Goal: Contribute content

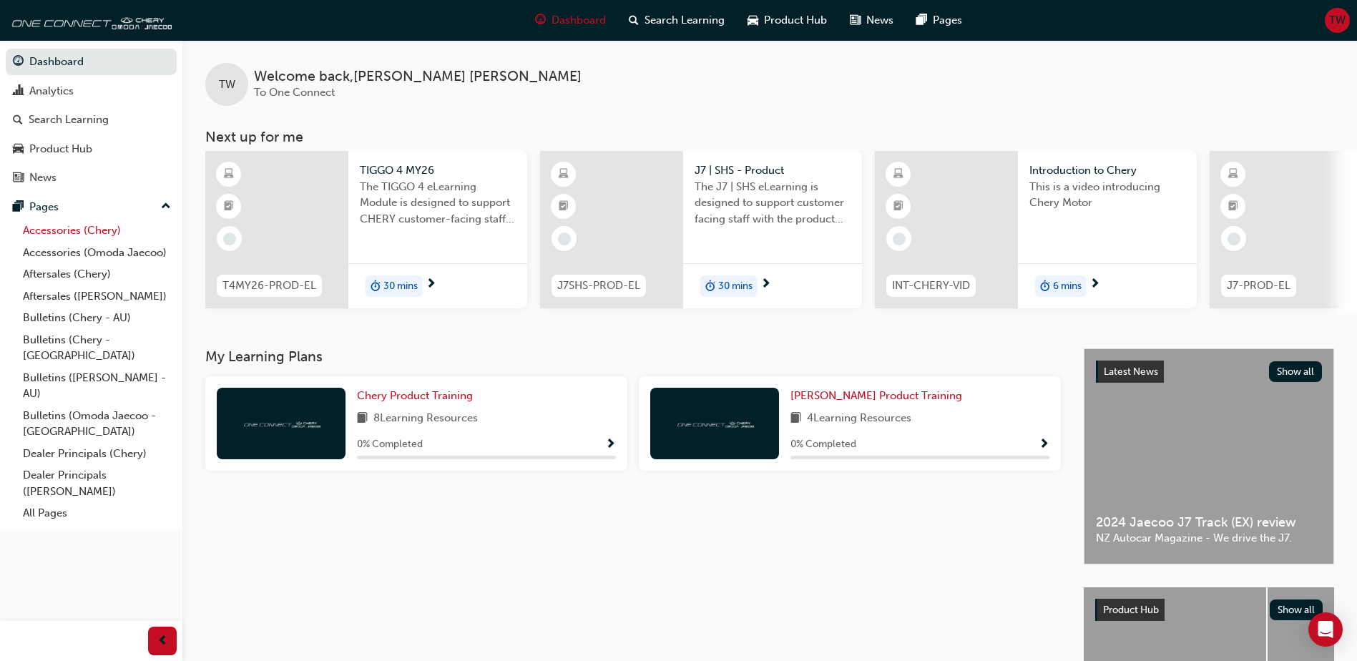
click at [46, 230] on link "Accessories (Chery)" at bounding box center [97, 231] width 160 height 22
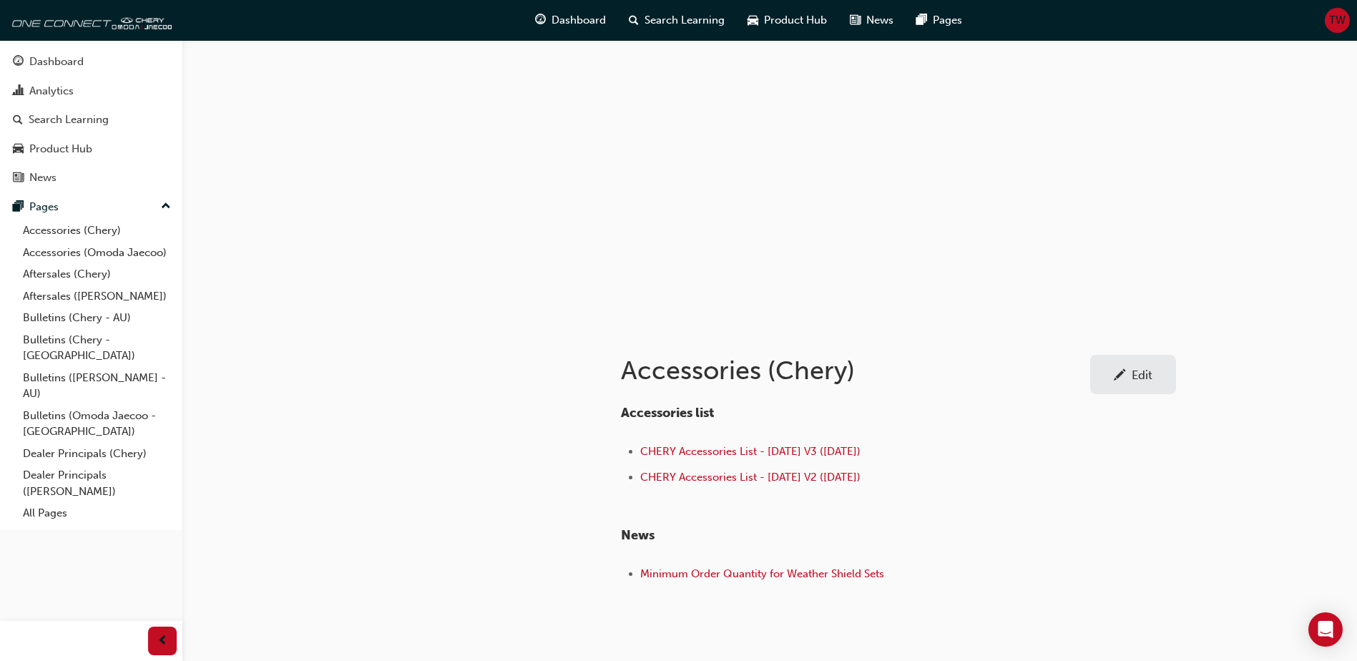
click at [1170, 502] on div "Accessories list CHERY Accessories List - [DATE] V3 ([DATE]) CHERY Accessories …" at bounding box center [898, 490] width 555 height 192
click at [1149, 372] on div "Edit" at bounding box center [1142, 375] width 21 height 14
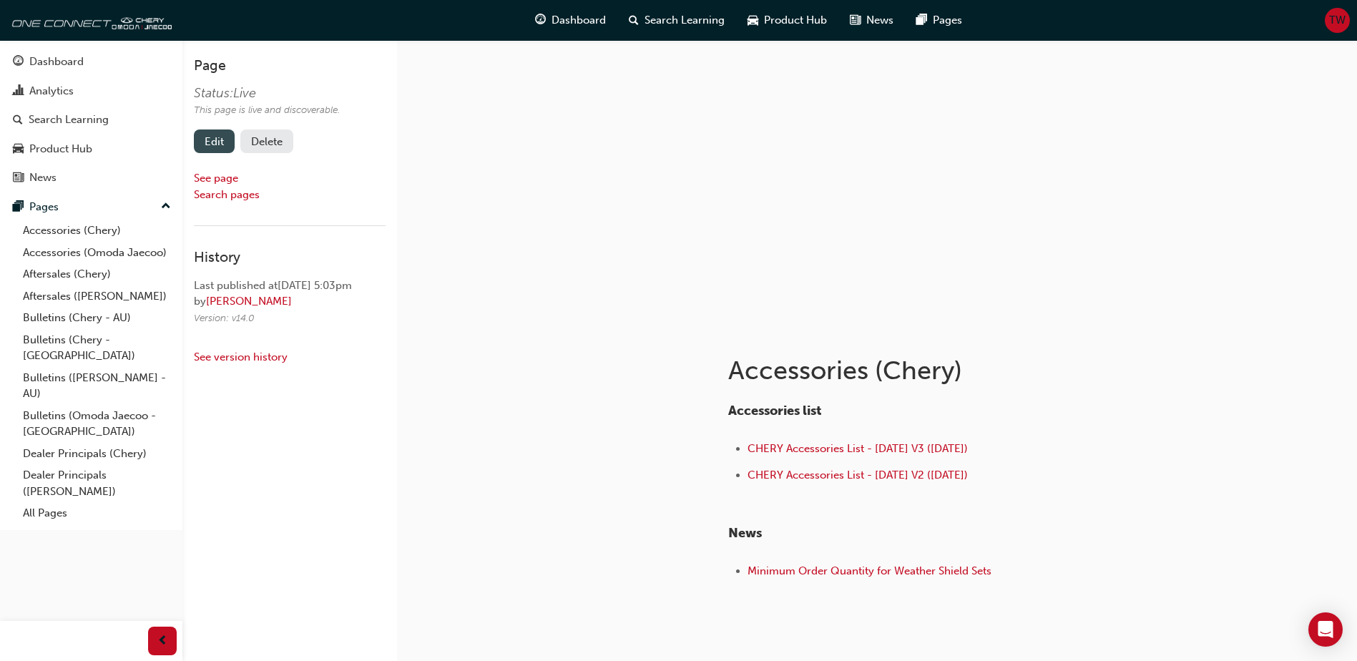
click at [204, 136] on link "Edit" at bounding box center [214, 142] width 41 height 24
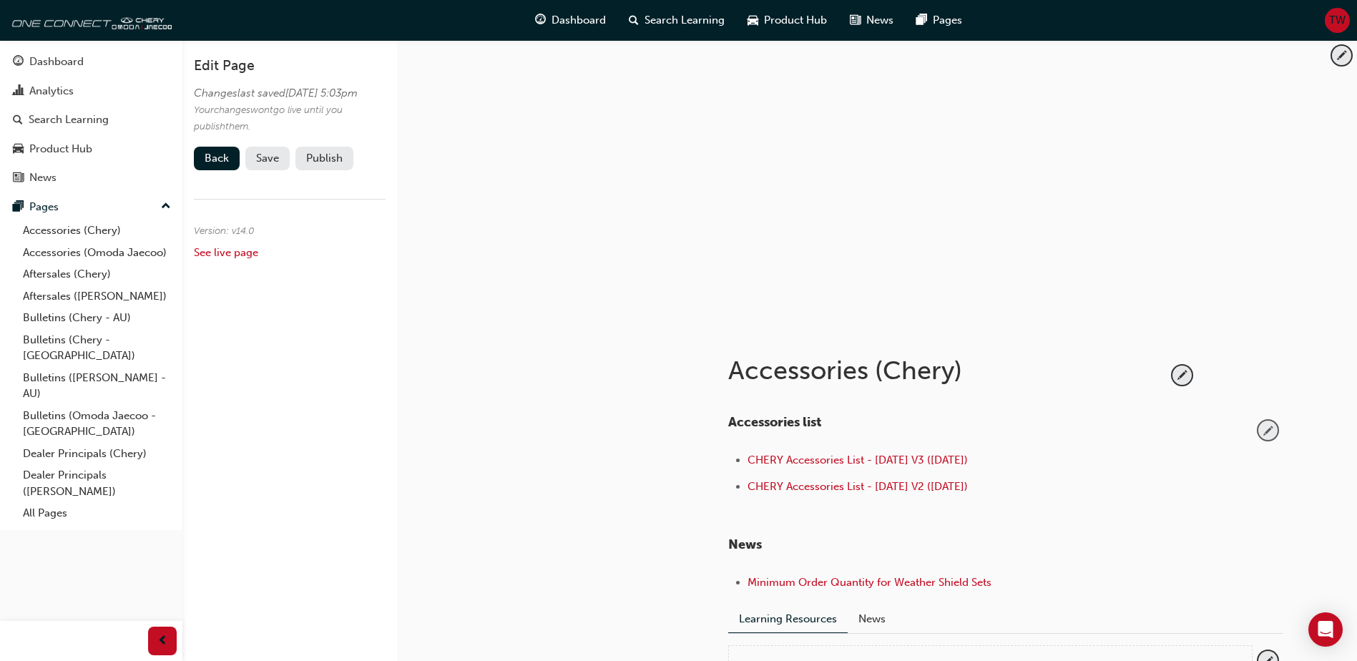
click at [1266, 432] on span "pencil-icon" at bounding box center [1268, 430] width 19 height 19
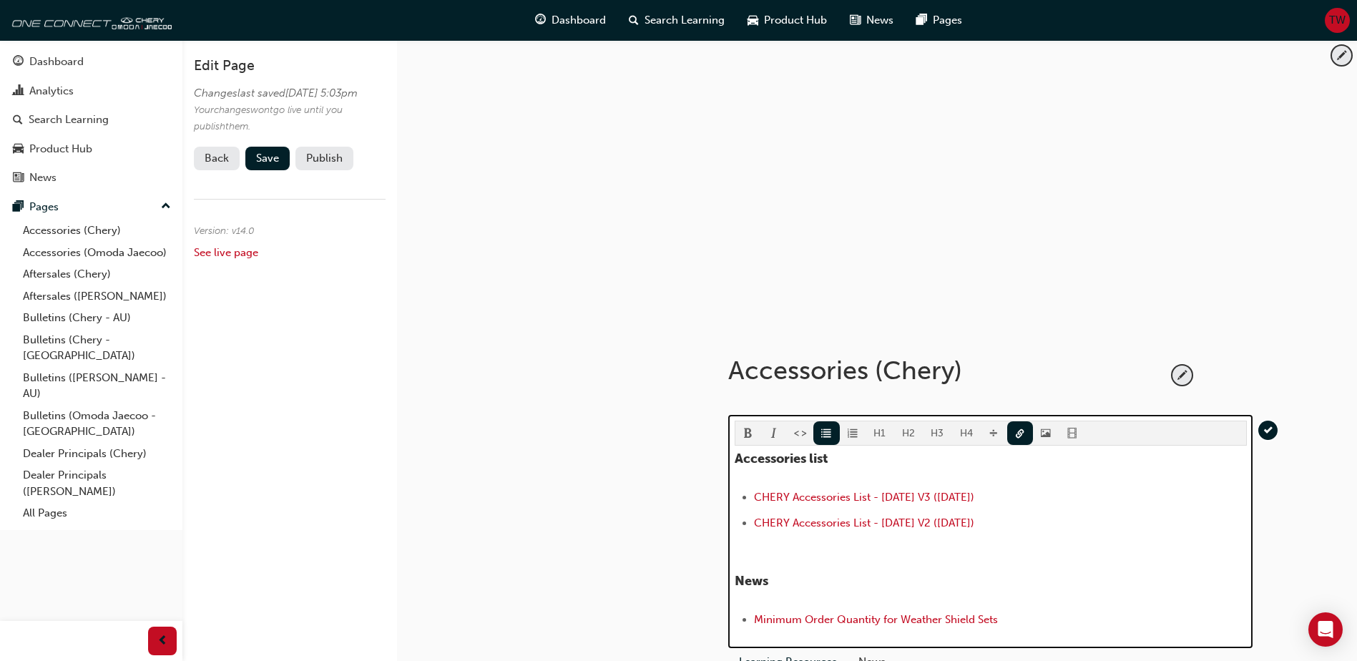
drag, startPoint x: 997, startPoint y: 523, endPoint x: 719, endPoint y: 527, distance: 278.4
click at [719, 527] on div "Accessories (Chery) H1 H2 H3 H4 Accessories list CHERY Accessories List - [DATE…" at bounding box center [1005, 533] width 601 height 414
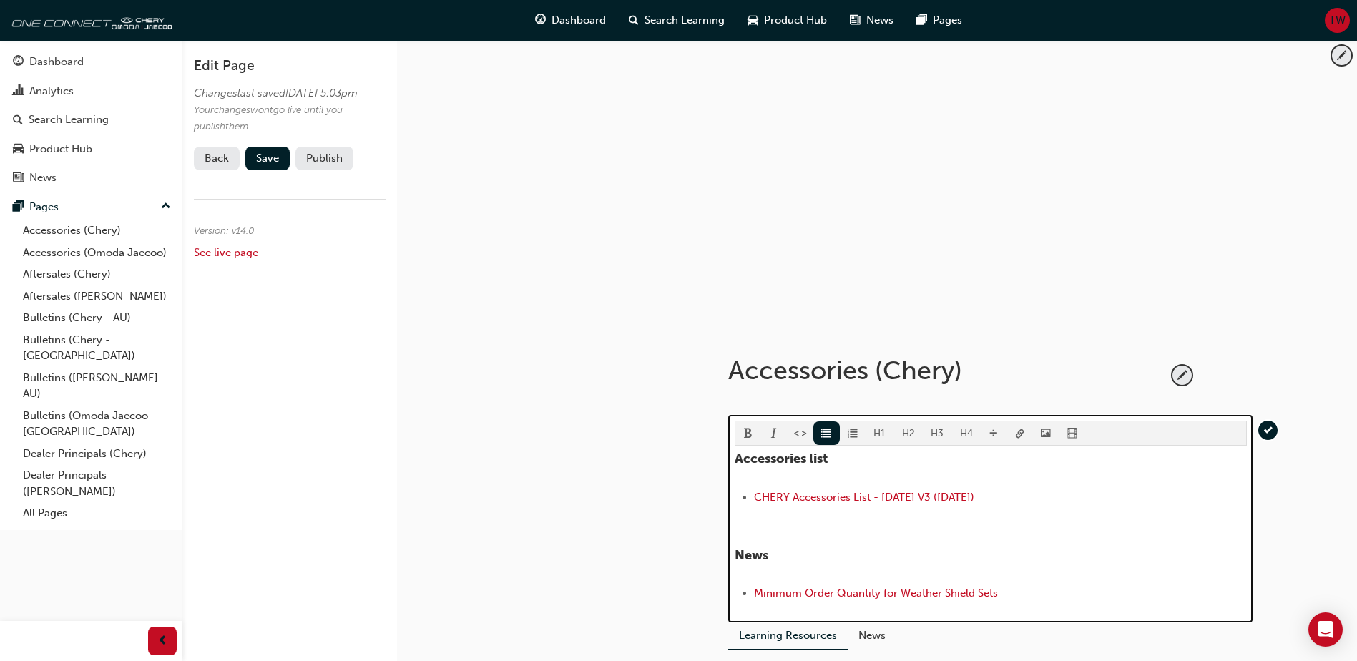
click at [754, 489] on li "﻿ CHERY Accessories List - [DATE] V3 ([DATE]) ﻿ ﻿ ﻿" at bounding box center [1000, 499] width 493 height 21
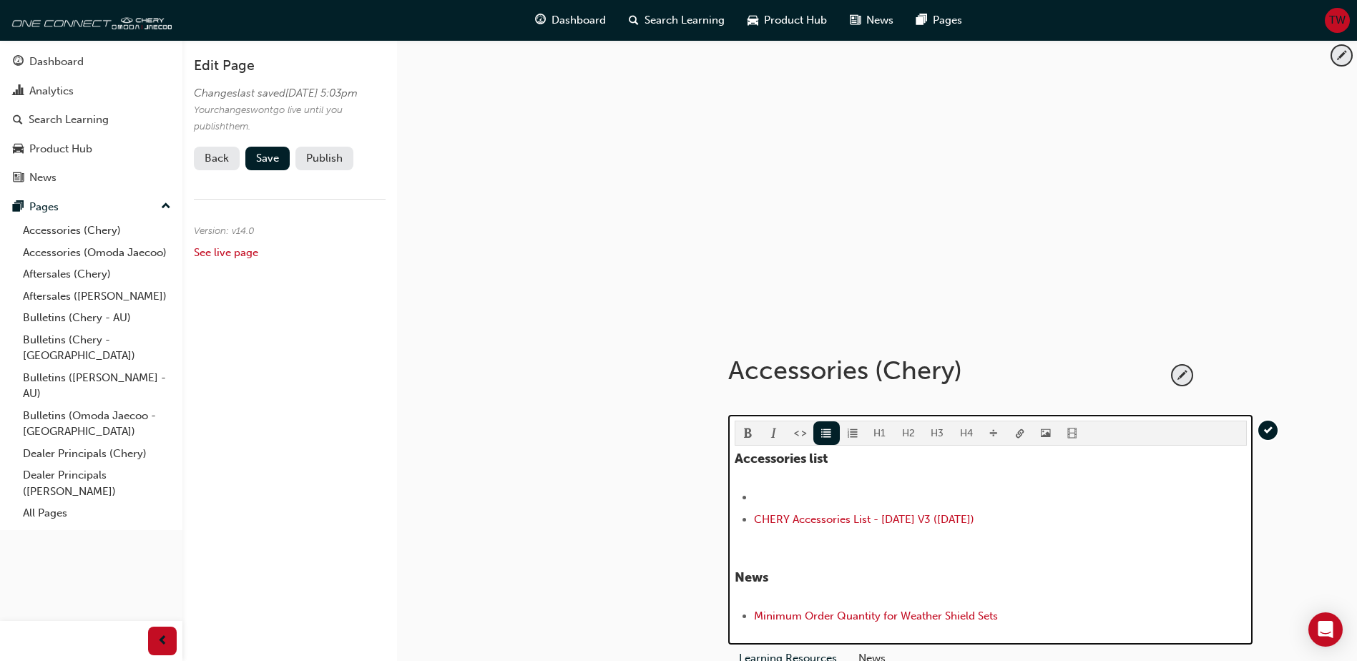
click at [952, 491] on li "﻿" at bounding box center [1000, 497] width 493 height 17
click at [857, 490] on li "﻿" at bounding box center [1000, 497] width 493 height 17
drag, startPoint x: 989, startPoint y: 497, endPoint x: 743, endPoint y: 497, distance: 245.4
click at [754, 497] on li "CHERY Accessories List - [DATE] V4 ([DATE])" at bounding box center [1000, 497] width 493 height 17
copy span "CHERY Accessories List - [DATE] V4 ([DATE])"
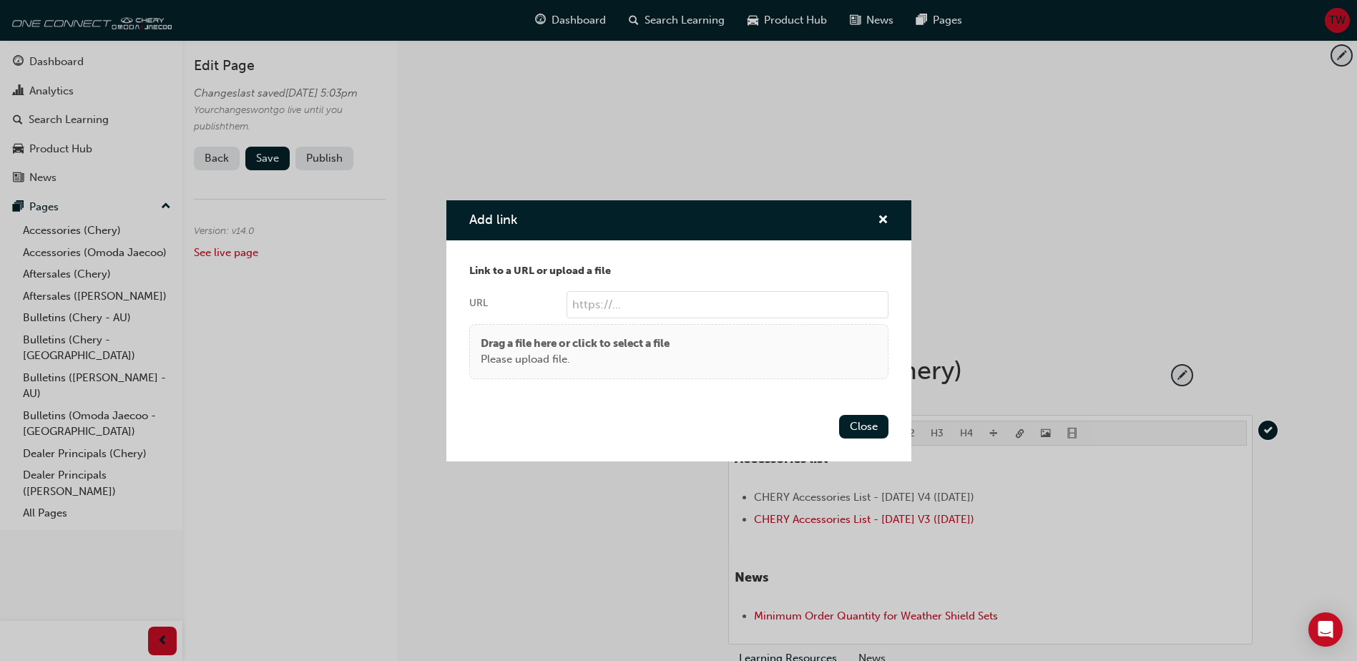
click at [1019, 434] on body "Your version of Internet Explorer is outdated and not supported. Please upgrade…" at bounding box center [678, 330] width 1357 height 661
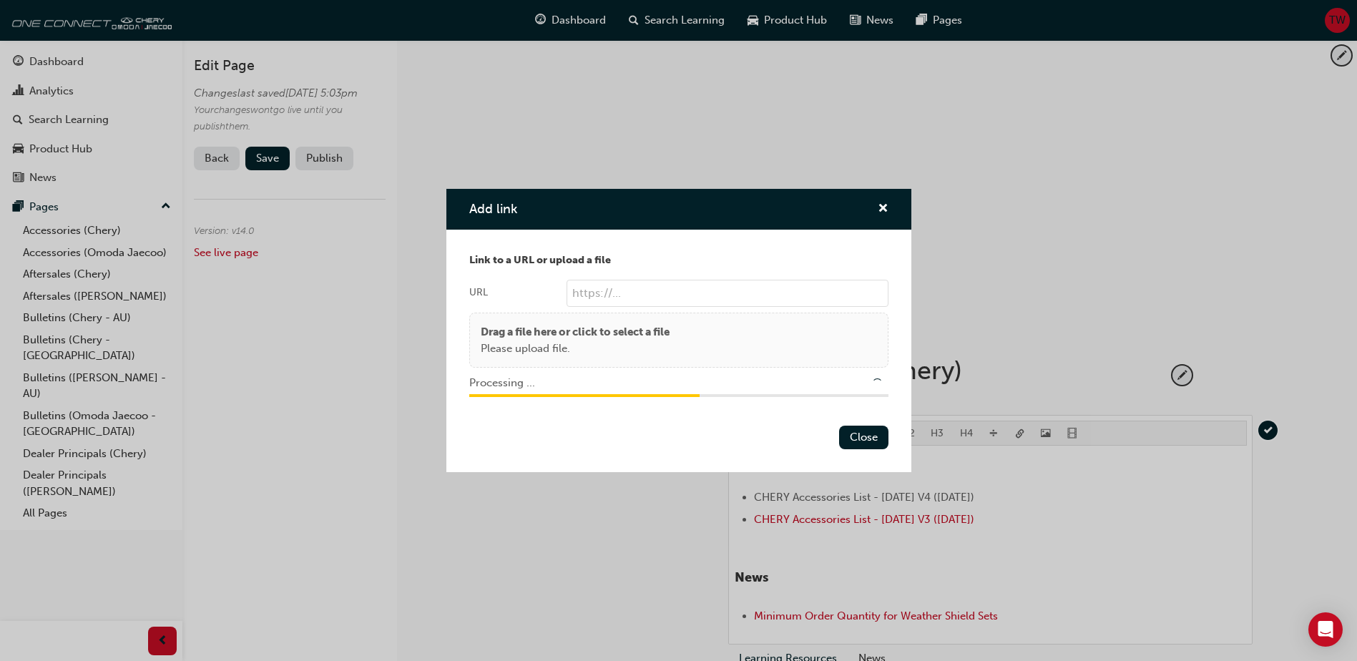
type input "/upload/e9e5c1ab-4b76-4ffc-bf46-015edeb4cf08.pdf"
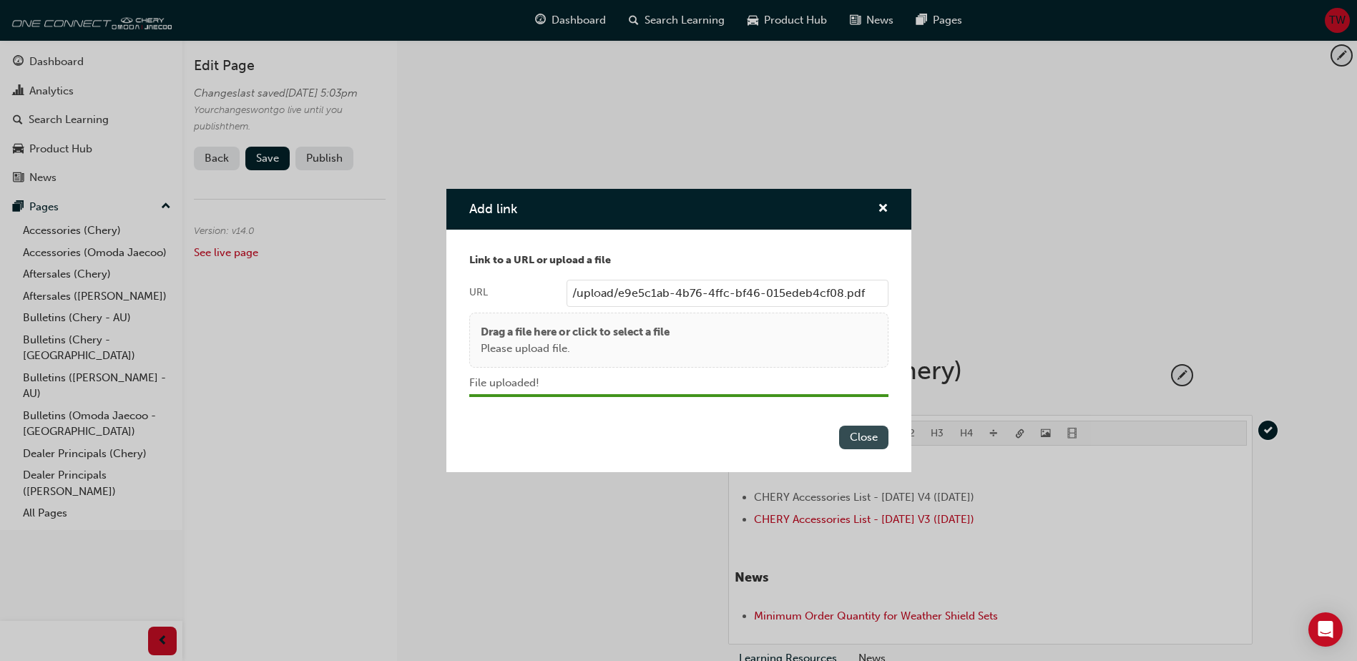
click at [873, 432] on button "Close" at bounding box center [863, 438] width 49 height 24
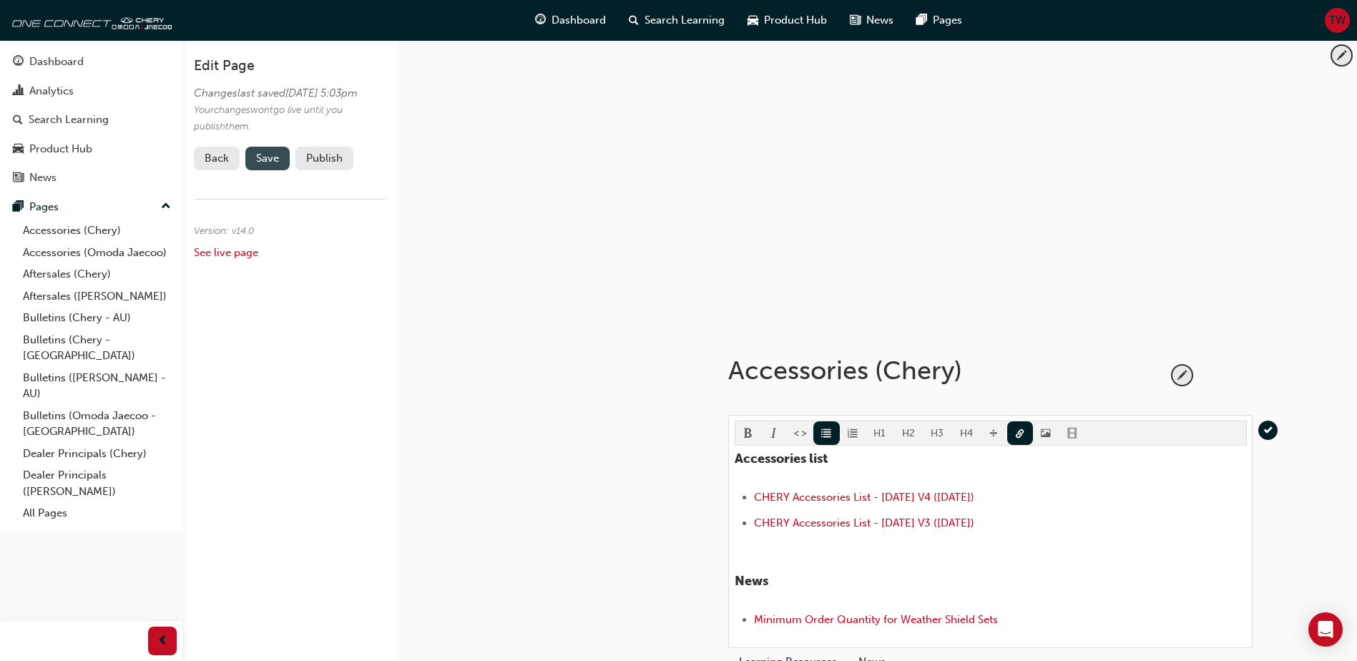
click at [255, 170] on button "Save" at bounding box center [267, 159] width 44 height 24
click at [341, 170] on button "Publish" at bounding box center [325, 159] width 58 height 24
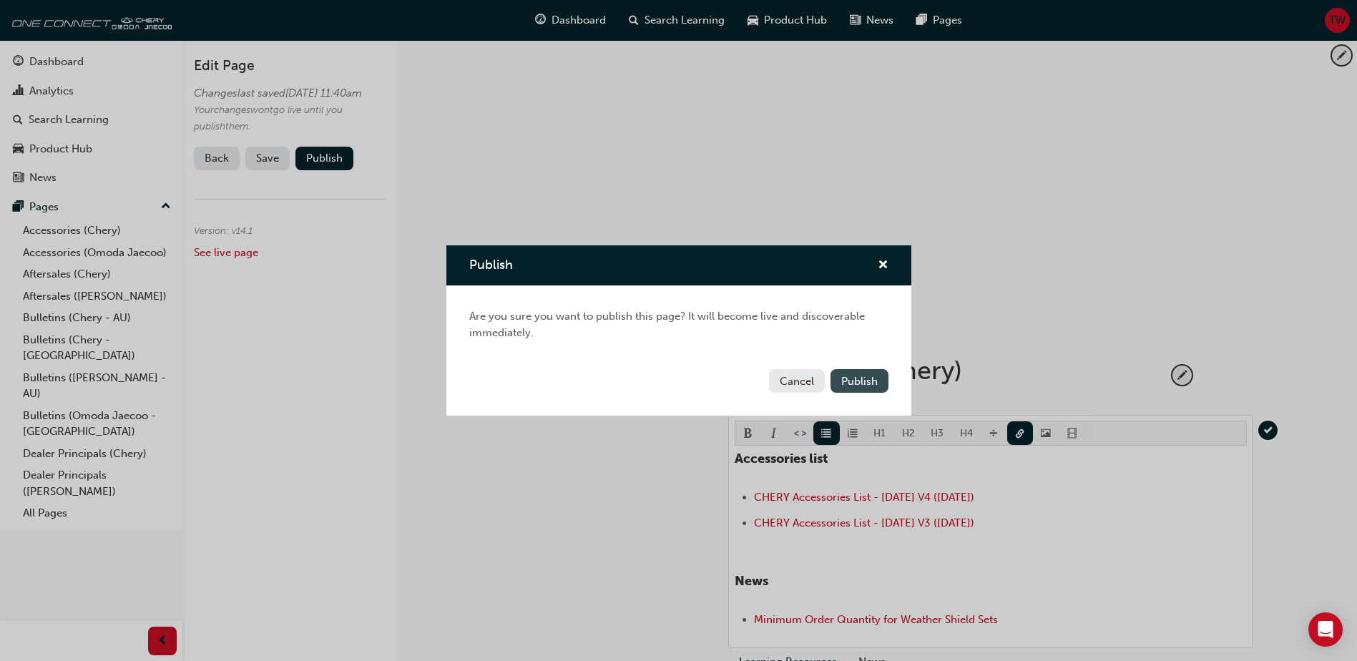
click at [866, 384] on span "Publish" at bounding box center [859, 381] width 36 height 13
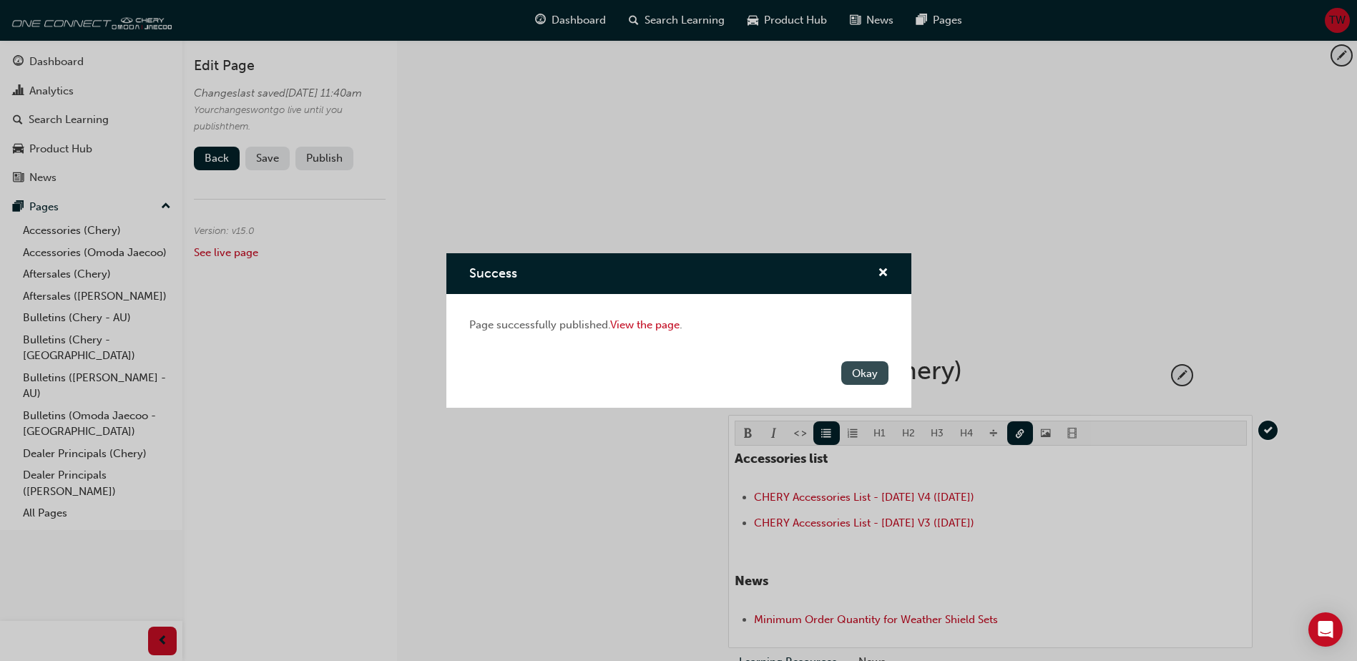
click at [867, 378] on button "Okay" at bounding box center [864, 373] width 47 height 24
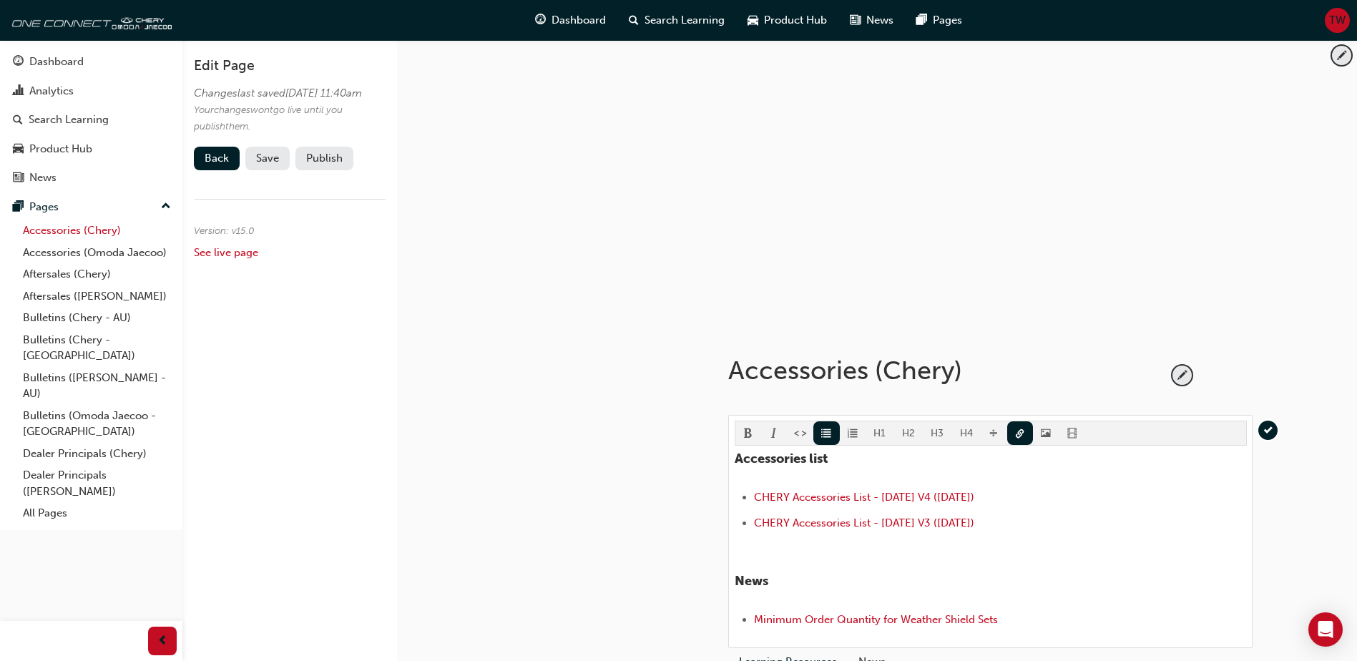
click at [101, 232] on link "Accessories (Chery)" at bounding box center [97, 231] width 160 height 22
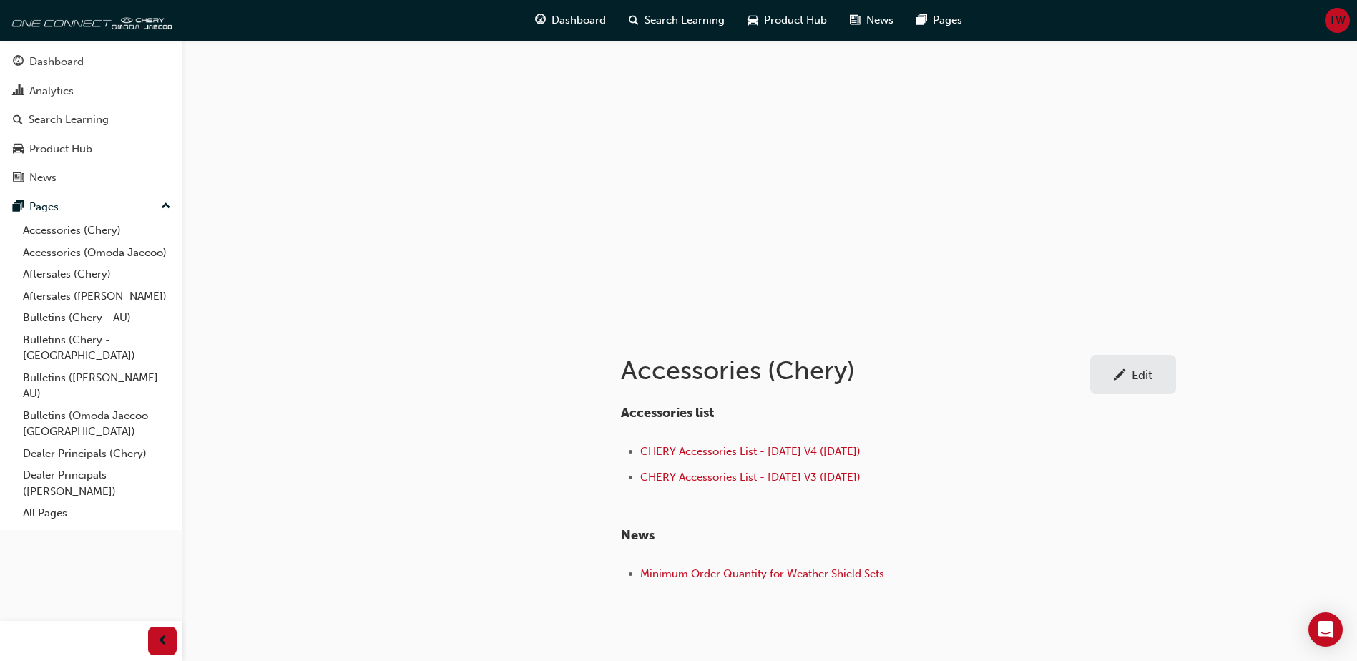
click at [1076, 545] on div "Accessories list CHERY Accessories List - [DATE] V4 ([DATE]) CHERY Accessories …" at bounding box center [853, 496] width 465 height 180
